Goal: Task Accomplishment & Management: Use online tool/utility

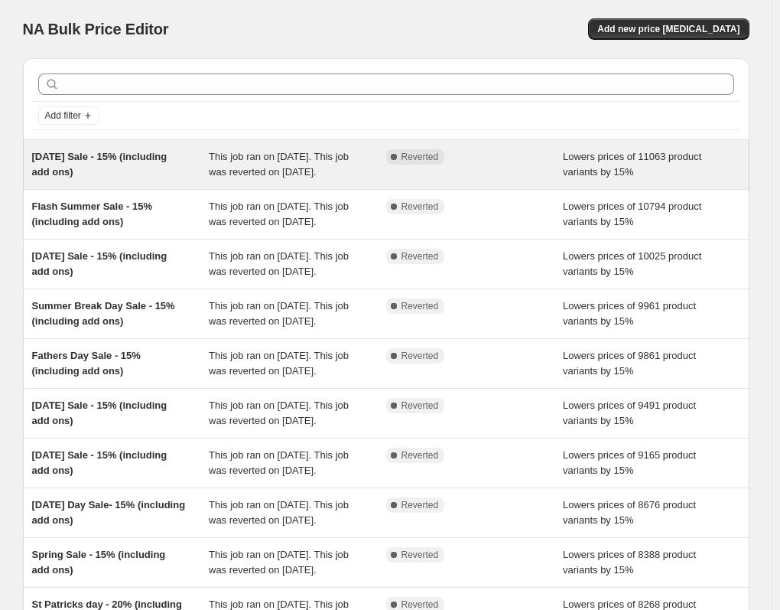
click at [142, 154] on span "[DATE] Sale - 15% (including add ons)" at bounding box center [99, 164] width 135 height 27
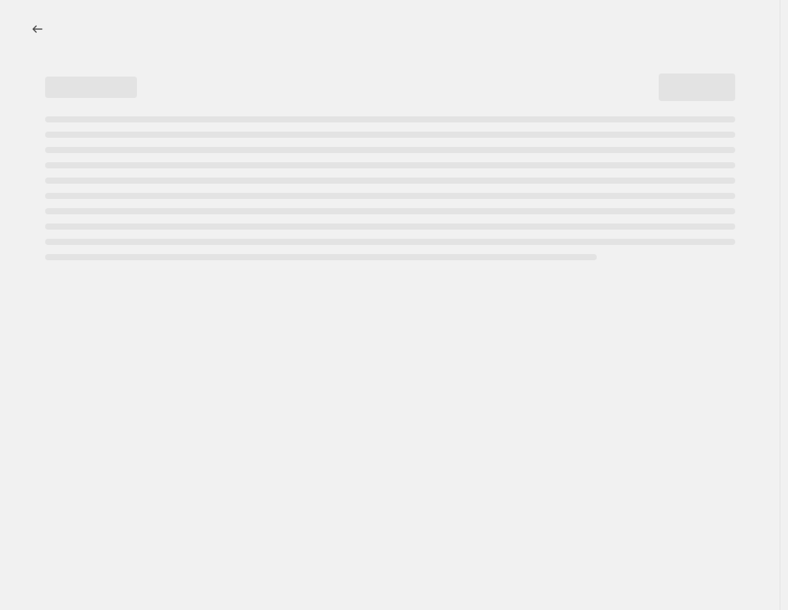
select select "percentage"
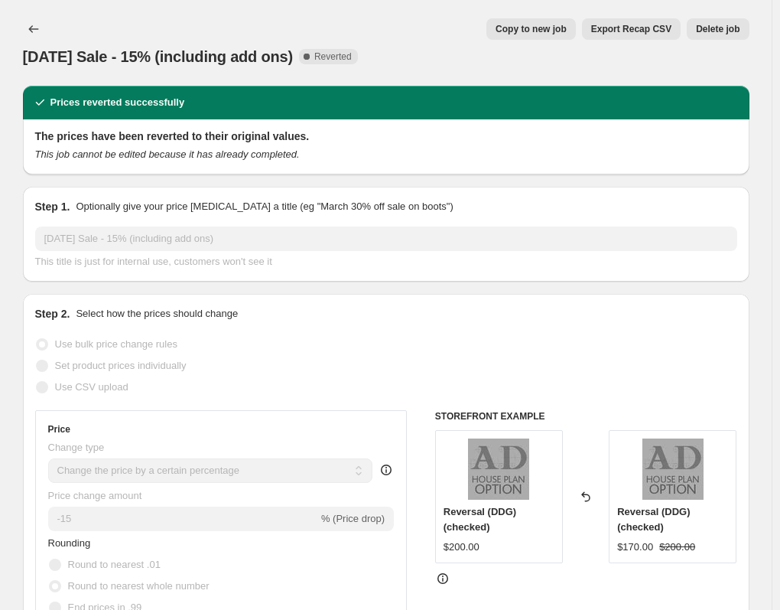
click at [537, 25] on span "Copy to new job" at bounding box center [531, 29] width 71 height 12
select select "percentage"
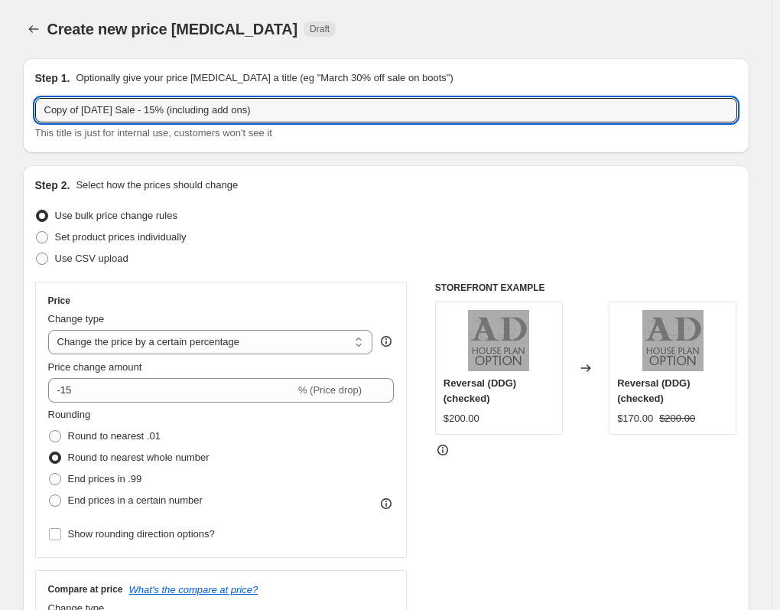
drag, startPoint x: 113, startPoint y: 110, endPoint x: -102, endPoint y: 110, distance: 215.0
click at [0, 110] on html "Home Settings Plans Skip to content Create new price [MEDICAL_DATA]. This page …" at bounding box center [390, 305] width 780 height 610
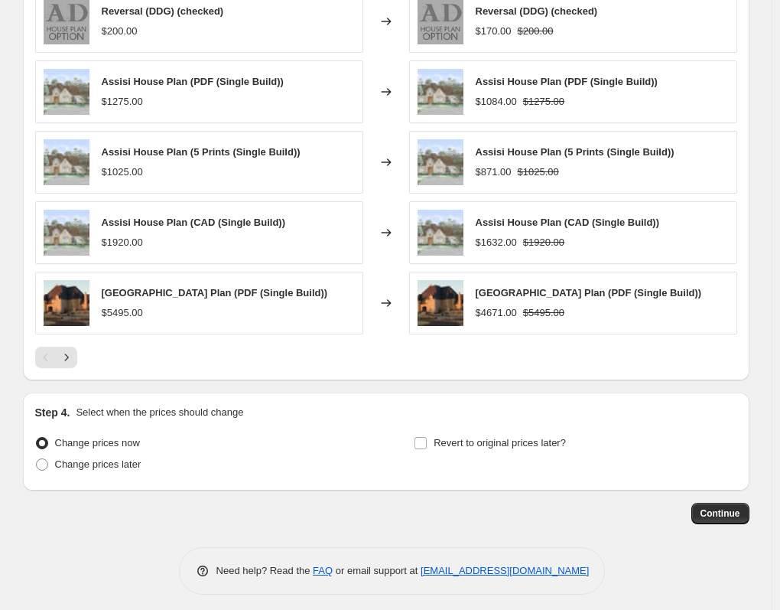
scroll to position [920, 0]
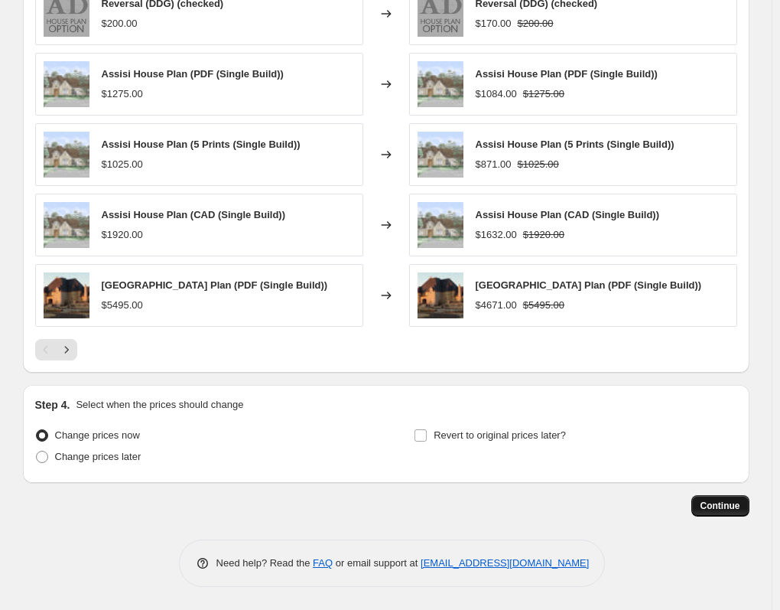
type input "Fall Day Sale - 15% (including add ons)"
click at [722, 506] on span "Continue" at bounding box center [721, 506] width 40 height 12
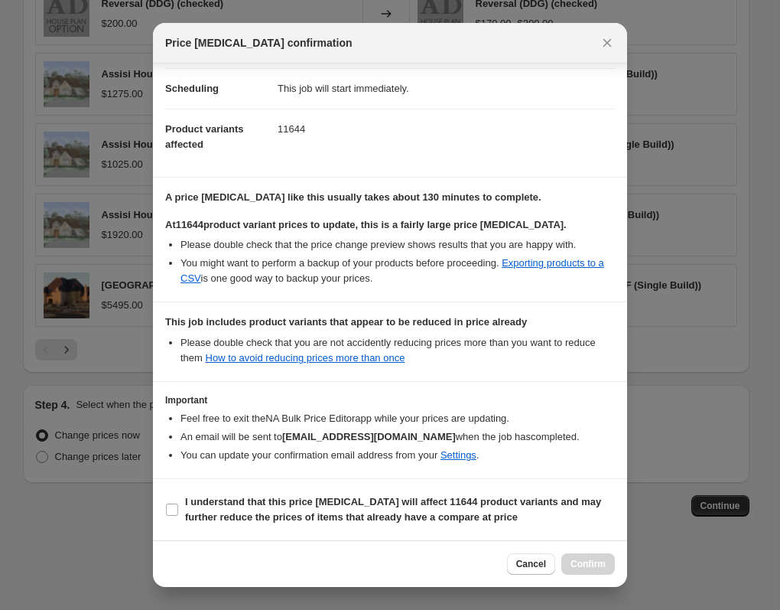
scroll to position [134, 0]
drag, startPoint x: 263, startPoint y: 502, endPoint x: 313, endPoint y: 510, distance: 50.3
click at [263, 502] on b "I understand that this price [MEDICAL_DATA] will affect 11644 product variants …" at bounding box center [393, 509] width 416 height 27
click at [178, 503] on input "I understand that this price [MEDICAL_DATA] will affect 11644 product variants …" at bounding box center [172, 509] width 12 height 12
checkbox input "true"
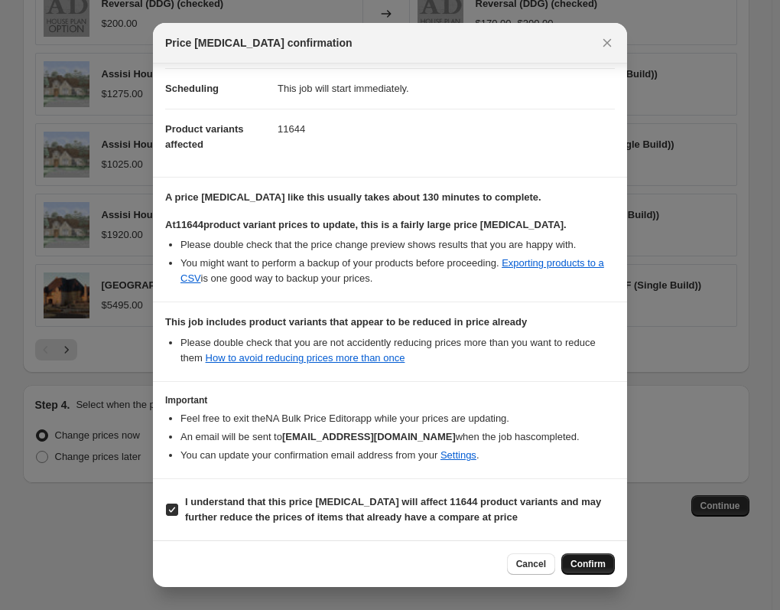
click at [585, 565] on span "Confirm" at bounding box center [588, 564] width 35 height 12
